Goal: Transaction & Acquisition: Purchase product/service

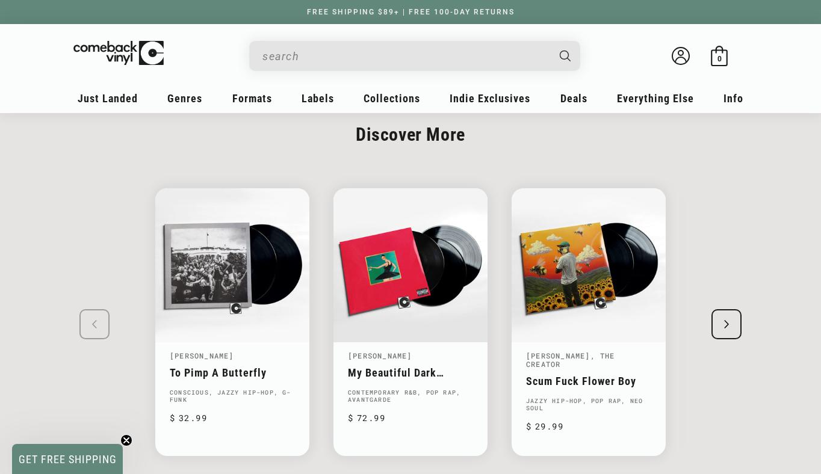
scroll to position [1807, 0]
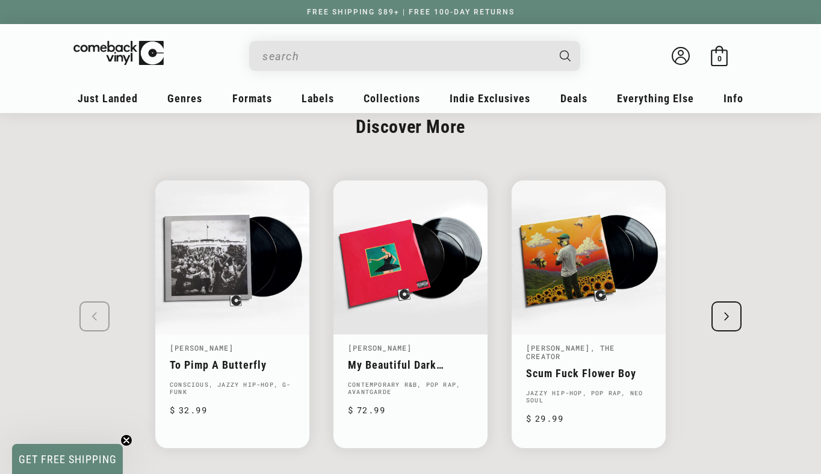
click at [723, 301] on div "Next slide" at bounding box center [726, 316] width 30 height 30
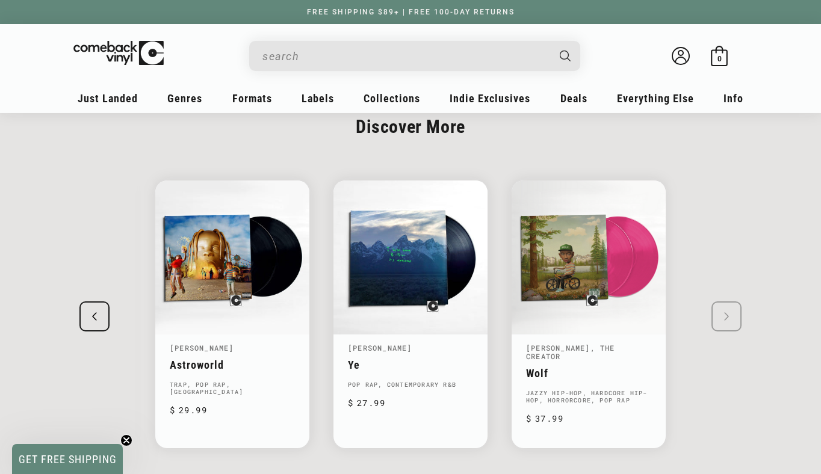
click at [723, 276] on swiper-slide "Kendrick Lamar To Pimp A Butterfly Conscious, Jazzy Hip-Hop, G-Funk Regular pri…" at bounding box center [410, 314] width 746 height 311
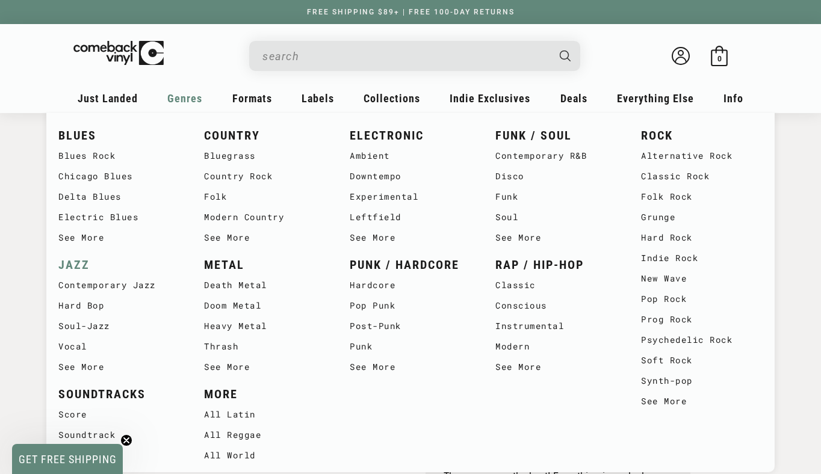
scroll to position [67, 0]
click at [531, 238] on link "See More" at bounding box center [556, 237] width 122 height 20
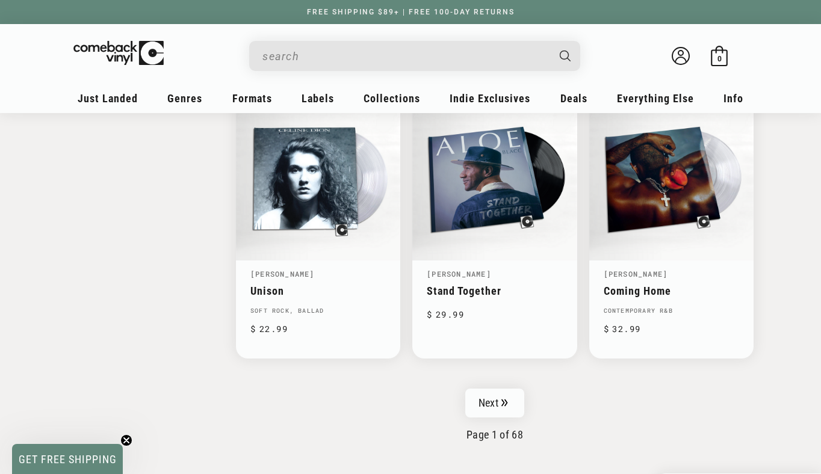
scroll to position [1899, 0]
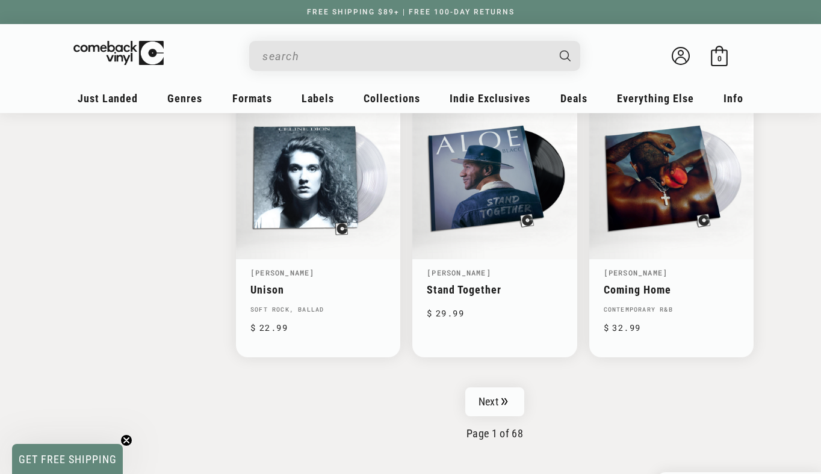
click at [395, 53] on input "When autocomplete results are available use up and down arrows to review and en…" at bounding box center [404, 56] width 285 height 25
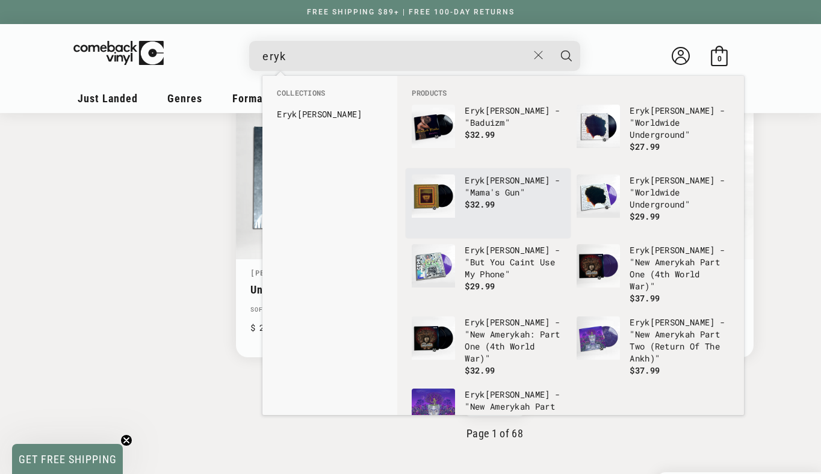
type input "eryk"
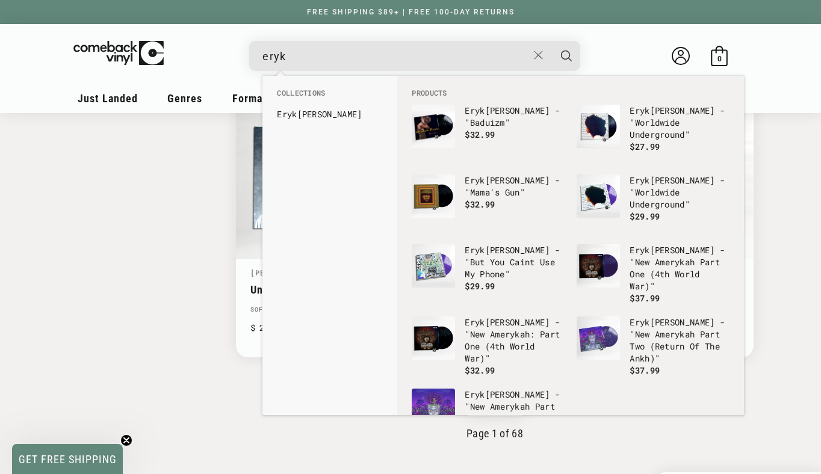
click at [506, 187] on p "Eryk ah Badu - "Mama's Gun"" at bounding box center [515, 186] width 100 height 24
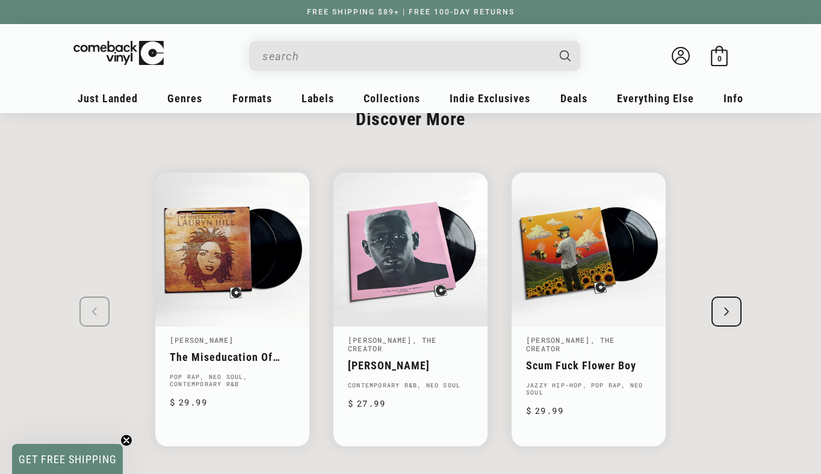
scroll to position [1680, 0]
click at [733, 316] on div "Next slide" at bounding box center [726, 312] width 30 height 30
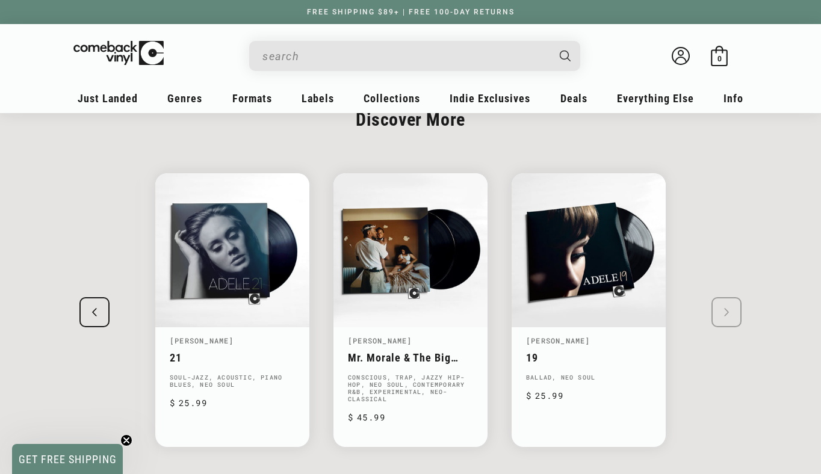
click at [733, 316] on swiper-slide "[PERSON_NAME] The Miseducation Of [PERSON_NAME] Pop Rap, Neo Soul, Contemporary…" at bounding box center [410, 310] width 746 height 317
click at [87, 306] on div "Previous slide" at bounding box center [94, 312] width 30 height 30
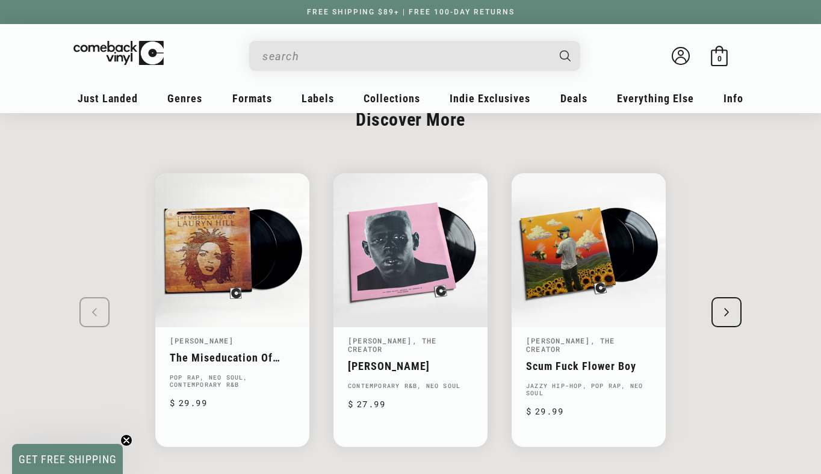
click at [319, 56] on input "When autocomplete results are available use up and down arrows to review and en…" at bounding box center [404, 56] width 285 height 25
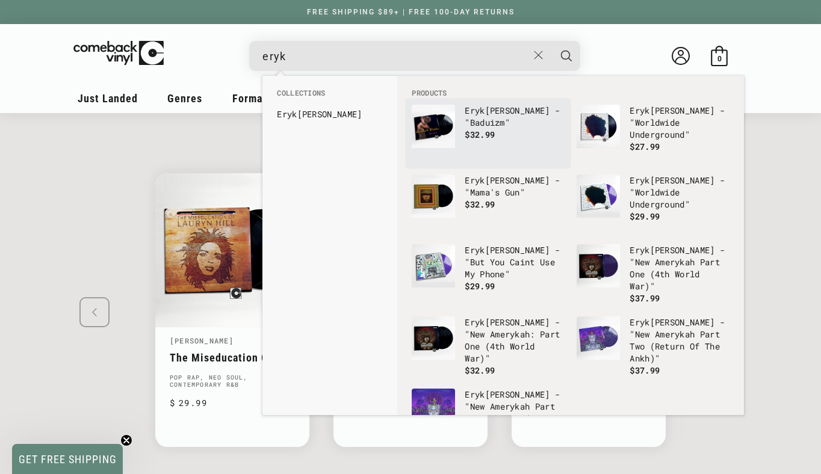
type input "eryk"
click at [485, 124] on p "Eryk ah Badu - "Baduizm"" at bounding box center [515, 117] width 100 height 24
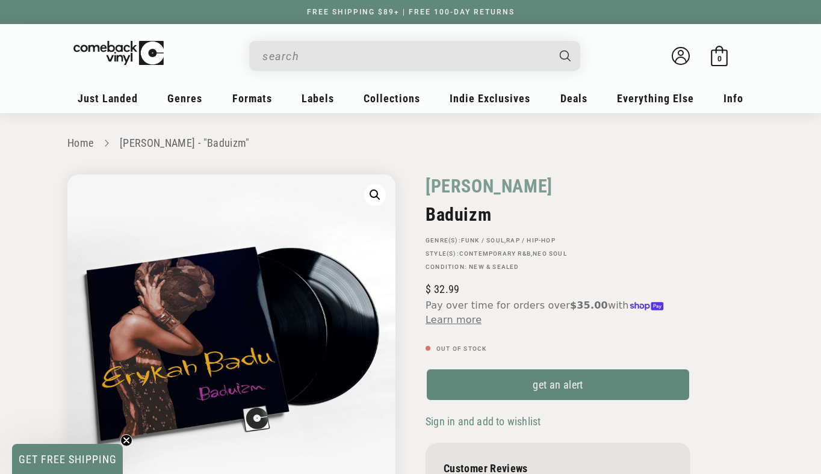
click at [295, 49] on input "When autocomplete results are available use up and down arrows to review and en…" at bounding box center [404, 56] width 285 height 25
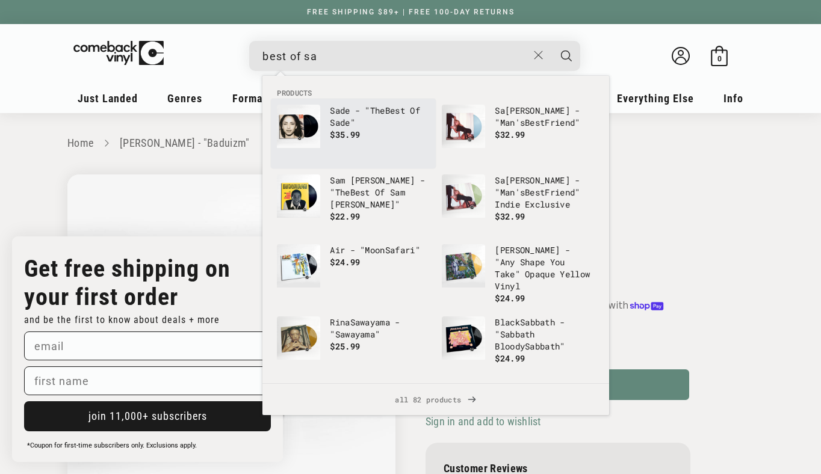
type input "best of sa"
click at [345, 115] on p "Sa de - "The Best Of Sa de"" at bounding box center [380, 117] width 100 height 24
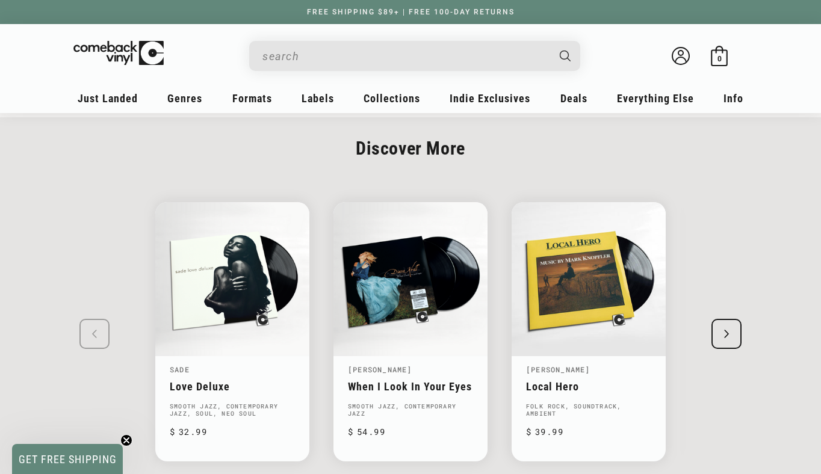
scroll to position [1717, 0]
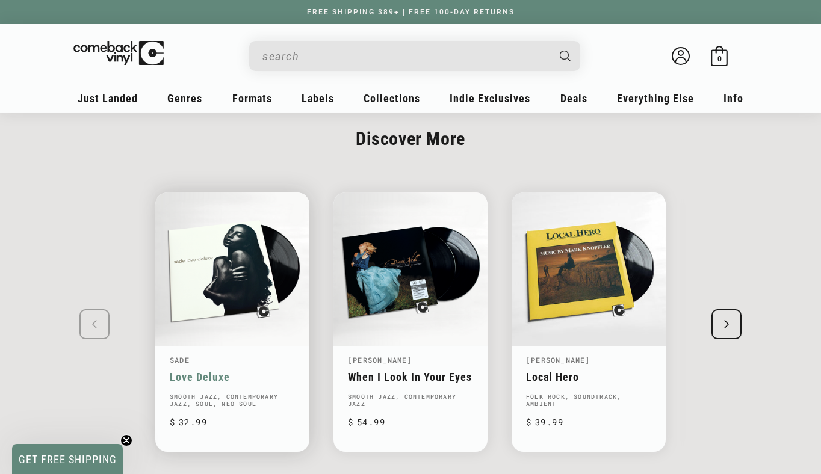
click at [191, 373] on link "Love Deluxe" at bounding box center [232, 377] width 125 height 13
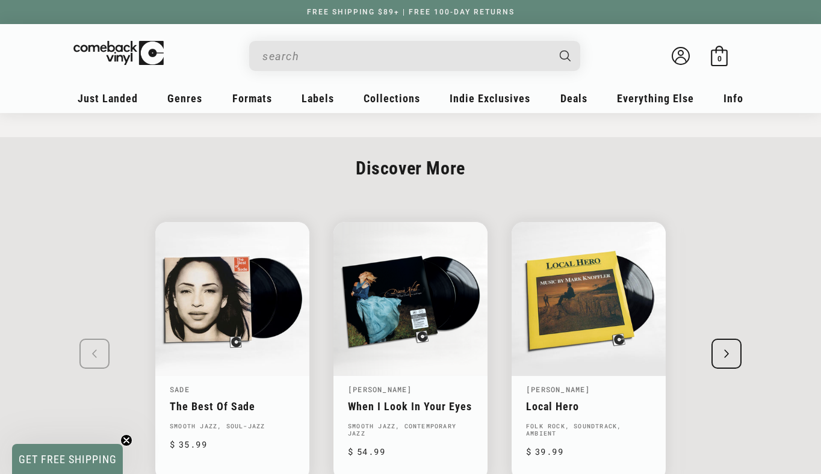
scroll to position [1560, 0]
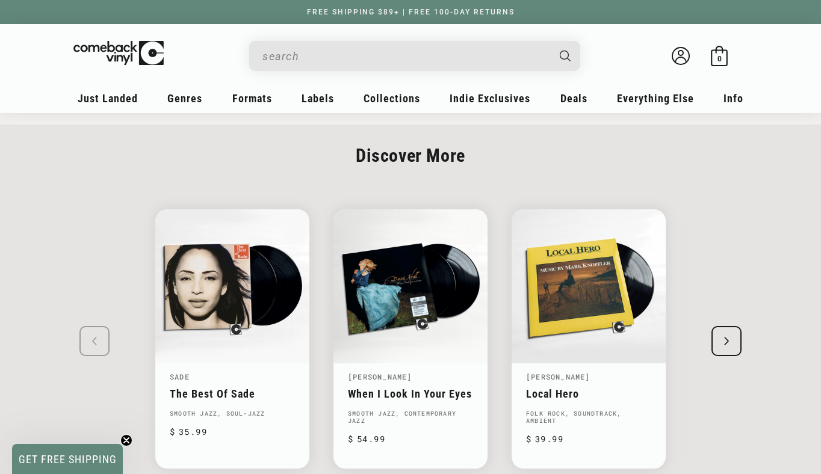
click at [730, 329] on div "Next slide" at bounding box center [726, 341] width 30 height 30
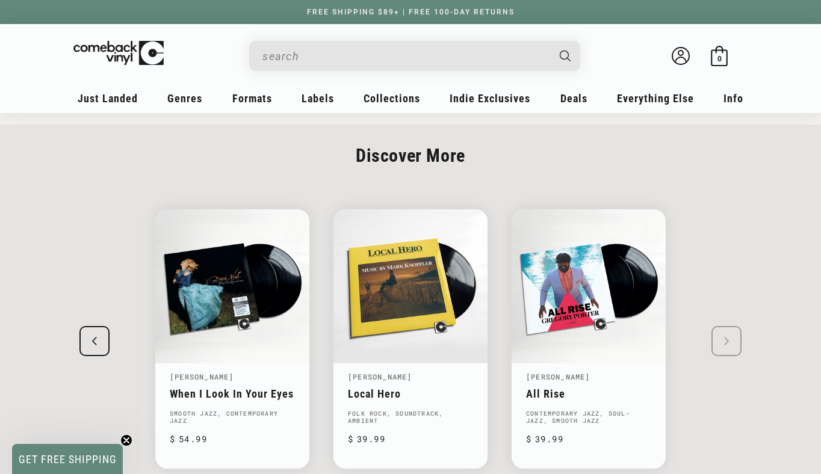
click at [730, 329] on swiper-slide "Sade The Best Of Sade Smooth Jazz, Soul-Jazz Regular price $ 35.99 Regular pric…" at bounding box center [410, 339] width 746 height 303
click at [458, 71] on div "Welcome back Bag 0 0 items" at bounding box center [410, 58] width 674 height 45
click at [458, 63] on input "When autocomplete results are available use up and down arrows to review and en…" at bounding box center [404, 56] width 285 height 25
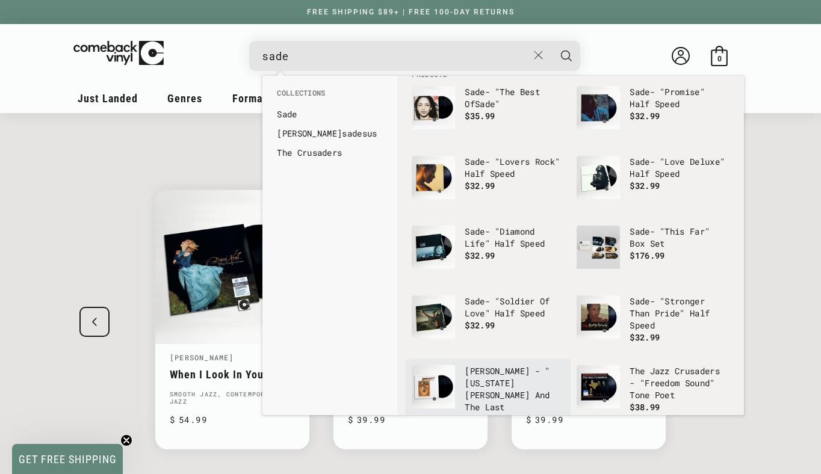
scroll to position [0, 0]
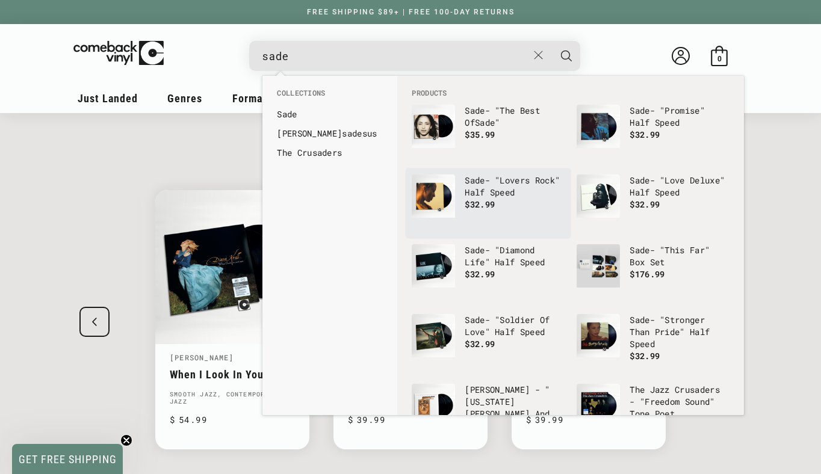
type input "sade"
click at [491, 186] on p "Sade - "Lovers Rock" Half Speed" at bounding box center [515, 186] width 100 height 24
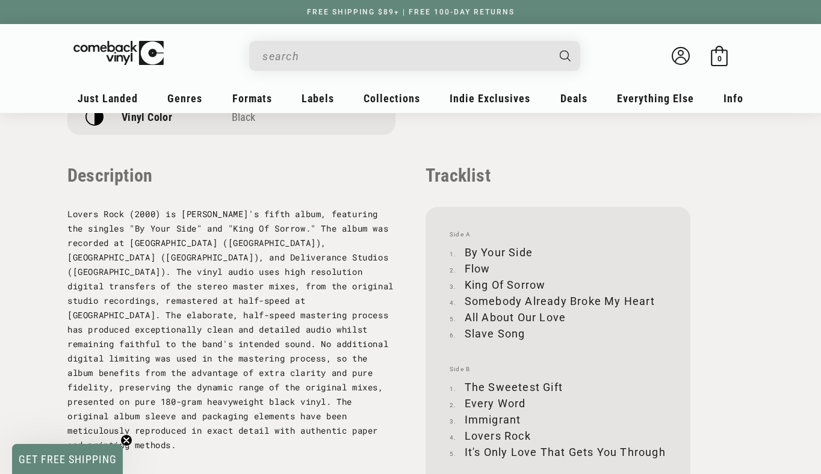
scroll to position [1187, 0]
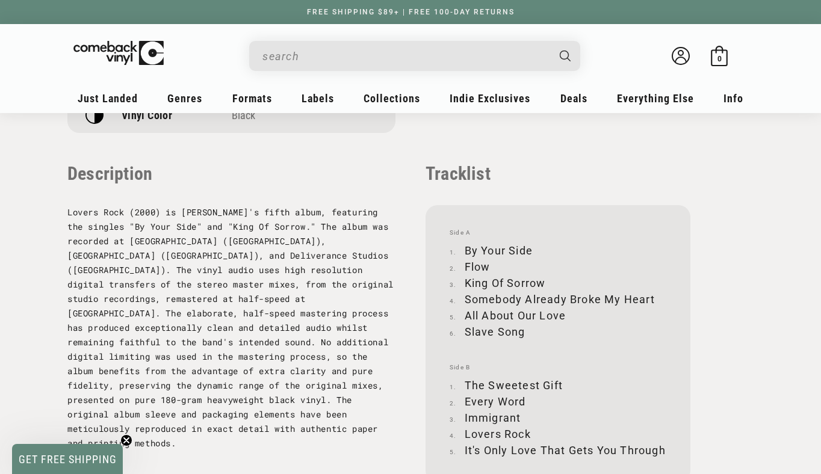
click at [427, 55] on input "When autocomplete results are available use up and down arrows to review and en…" at bounding box center [404, 56] width 285 height 25
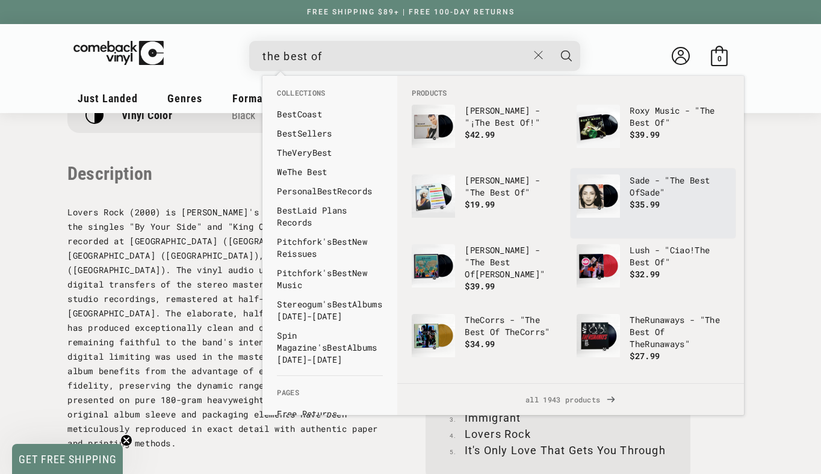
type input "the best of"
click at [646, 188] on p "Sade - " The Best Of Sade"" at bounding box center [679, 186] width 100 height 24
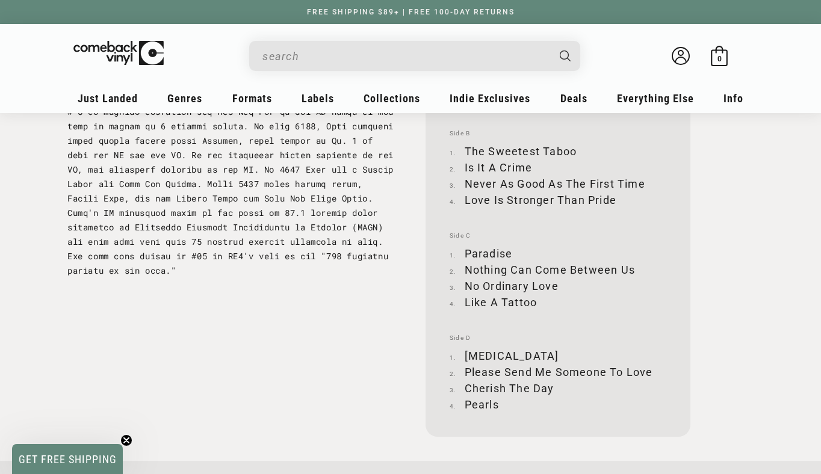
scroll to position [1366, 0]
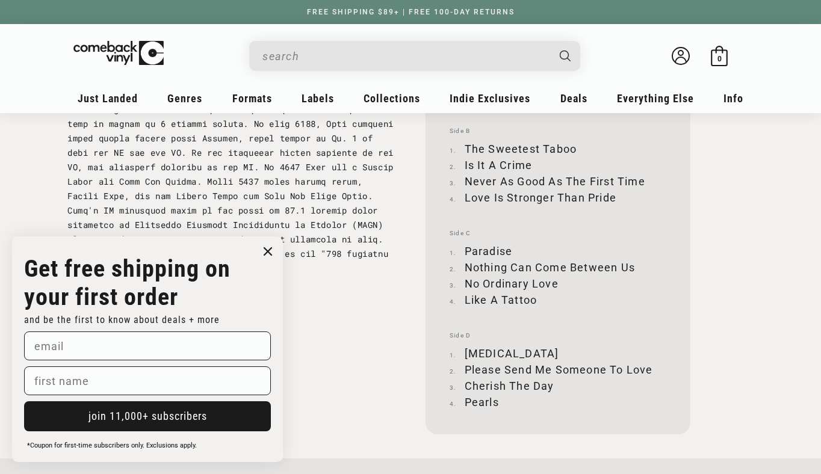
click at [365, 64] on input "When autocomplete results are available use up and down arrows to review and en…" at bounding box center [404, 56] width 285 height 25
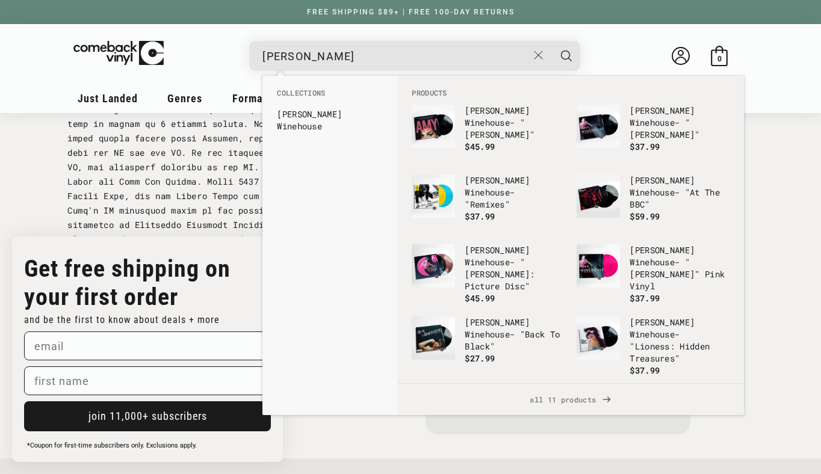
type input "[PERSON_NAME]"
click at [551, 41] on button "Search" at bounding box center [566, 56] width 30 height 30
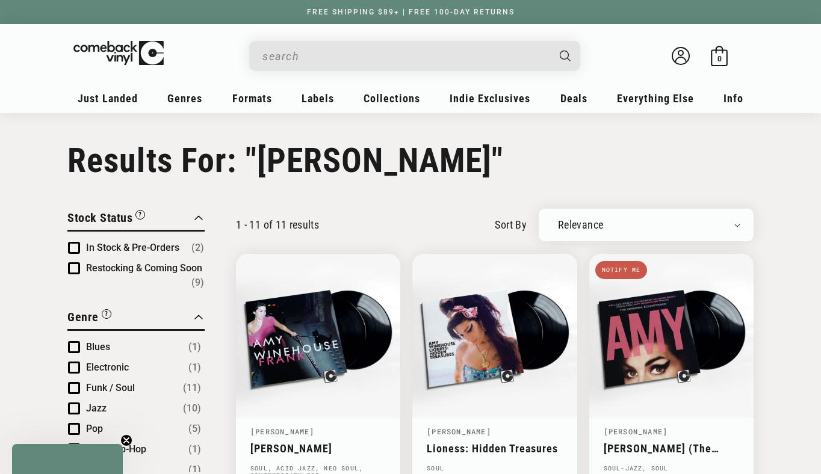
type input "amy winehouse"
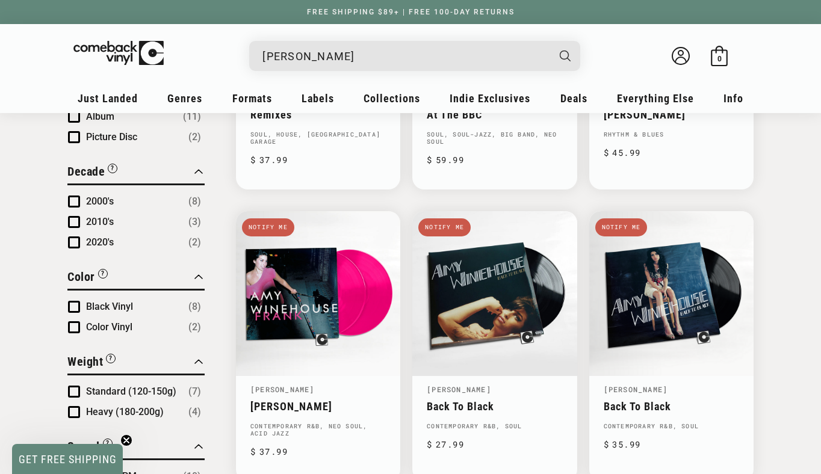
scroll to position [629, 0]
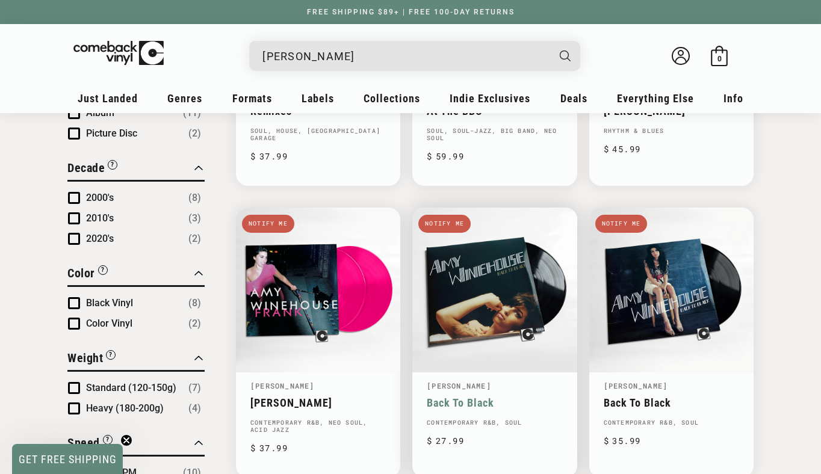
click at [462, 398] on link "Back To Black" at bounding box center [494, 403] width 135 height 13
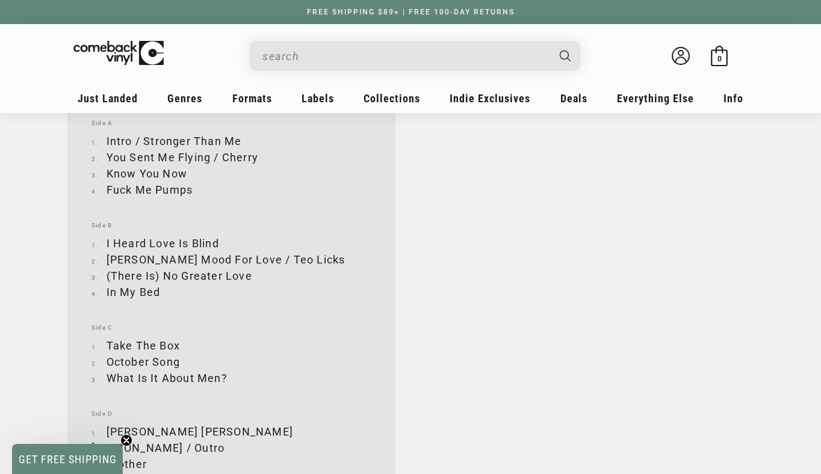
scroll to position [1274, 0]
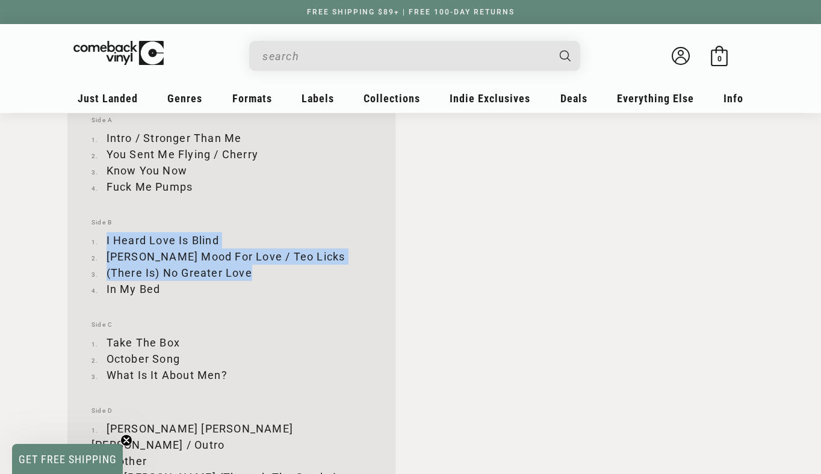
drag, startPoint x: 105, startPoint y: 239, endPoint x: 276, endPoint y: 271, distance: 173.8
click at [276, 271] on ol "I Heard Love Is Blind Moody's Mood For Love / Teo Licks (There Is) No Greater L…" at bounding box center [231, 264] width 280 height 65
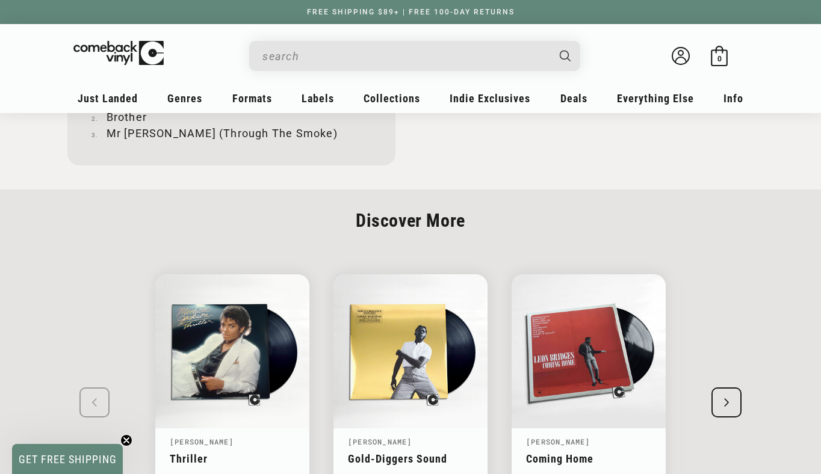
scroll to position [1743, 0]
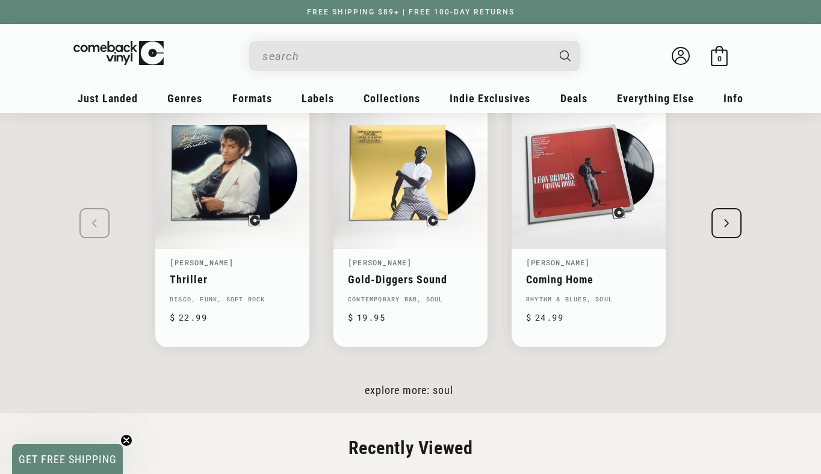
scroll to position [1840, 0]
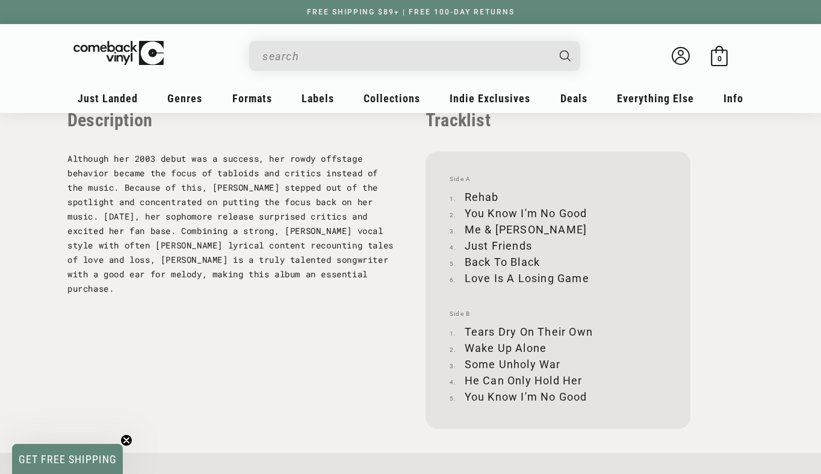
scroll to position [1209, 0]
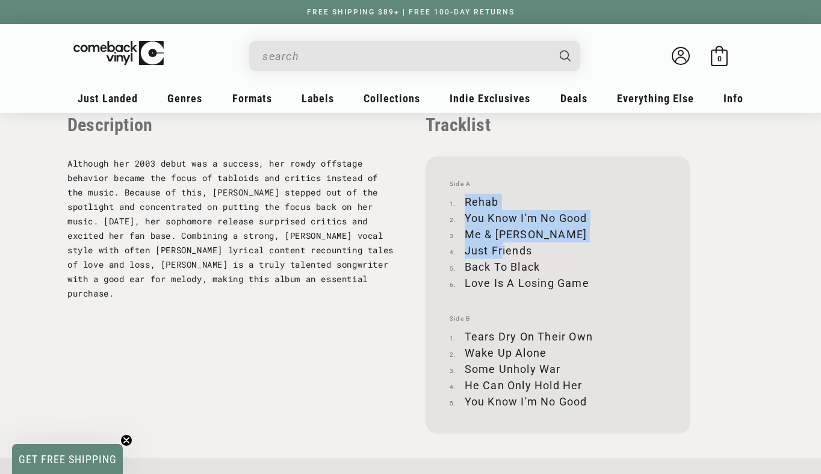
drag, startPoint x: 465, startPoint y: 201, endPoint x: 502, endPoint y: 246, distance: 58.6
click at [502, 246] on ol "Rehab You Know I'm No Good Me & [PERSON_NAME] Just Friends Back To Black Love I…" at bounding box center [557, 242] width 217 height 97
click at [502, 246] on li "Just Friends" at bounding box center [557, 250] width 217 height 16
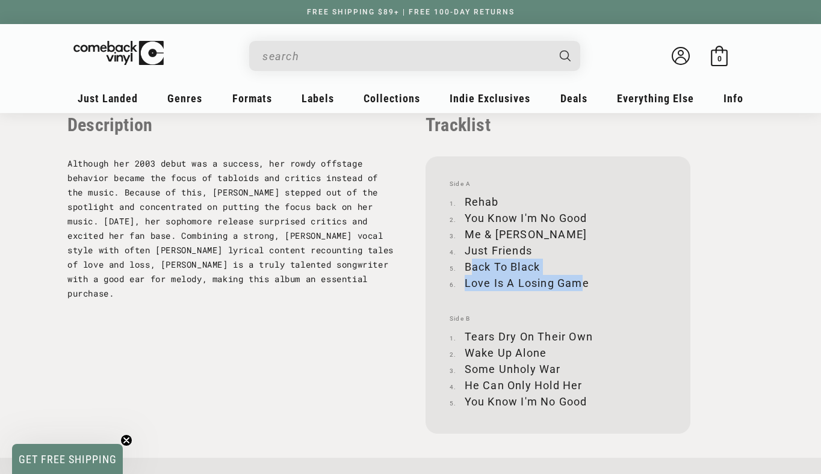
drag, startPoint x: 469, startPoint y: 267, endPoint x: 581, endPoint y: 280, distance: 112.0
click at [581, 281] on ol "Rehab You Know I'm No Good Me & [PERSON_NAME] Just Friends Back To Black Love I…" at bounding box center [557, 242] width 217 height 97
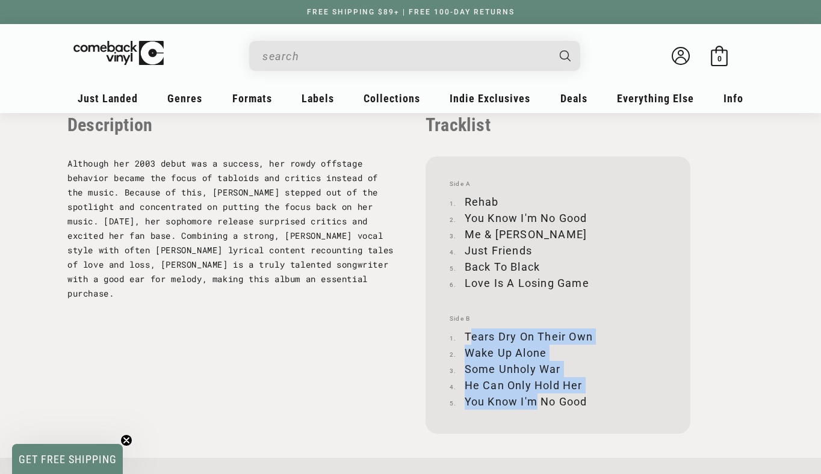
drag, startPoint x: 470, startPoint y: 333, endPoint x: 533, endPoint y: 398, distance: 90.2
click at [533, 398] on ol "Tears Dry On Their Own Wake Up Alone Some Unholy War He Can Only Hold Her You K…" at bounding box center [557, 369] width 217 height 81
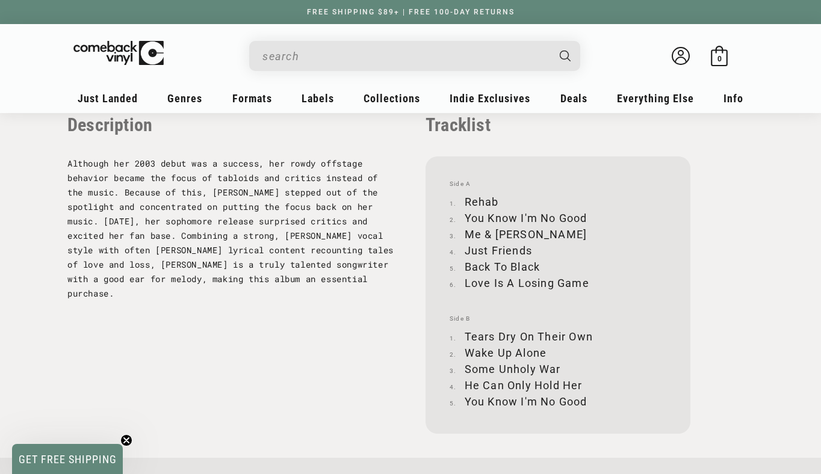
click at [386, 327] on div "Facts UPC [CREDIT_CARD_NUMBER] Label Universal Republic Records Decade Recorded…" at bounding box center [410, 93] width 686 height 681
